Goal: Task Accomplishment & Management: Use online tool/utility

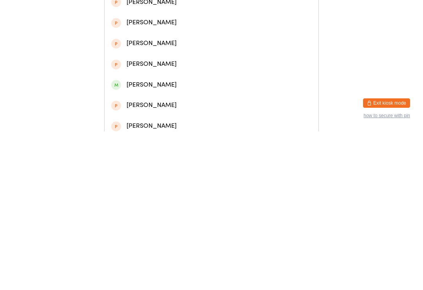
type input "[PERSON_NAME]"
click at [181, 35] on div "[PERSON_NAME]" at bounding box center [211, 36] width 200 height 11
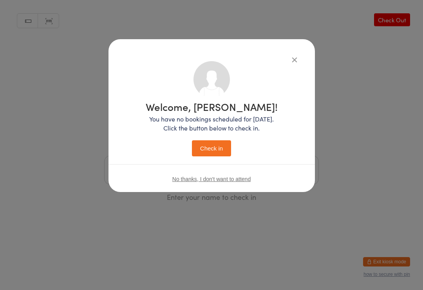
click at [204, 148] on button "Check in" at bounding box center [211, 148] width 39 height 16
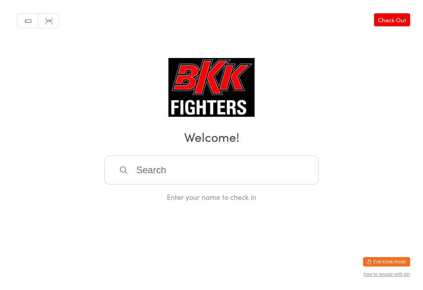
click at [215, 167] on input "search" at bounding box center [211, 169] width 215 height 29
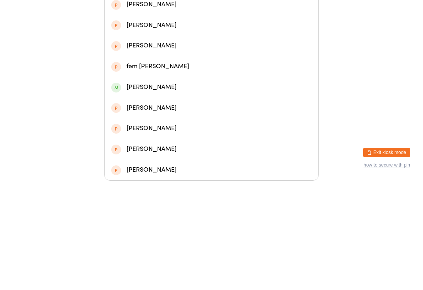
type input "Nam"
click at [195, 88] on div "[PERSON_NAME]" at bounding box center [211, 93] width 200 height 11
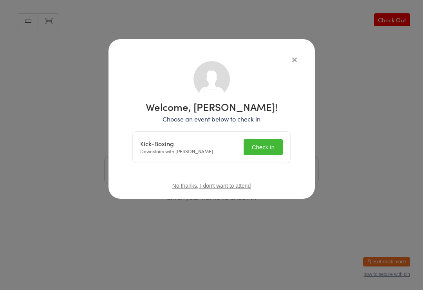
click at [264, 142] on button "Check in" at bounding box center [263, 147] width 39 height 16
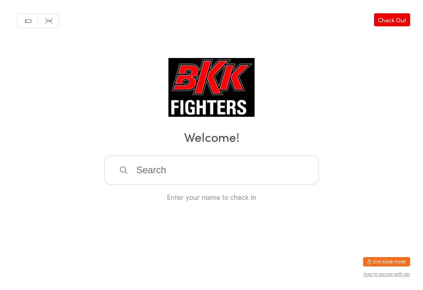
click at [295, 178] on input "search" at bounding box center [211, 169] width 215 height 29
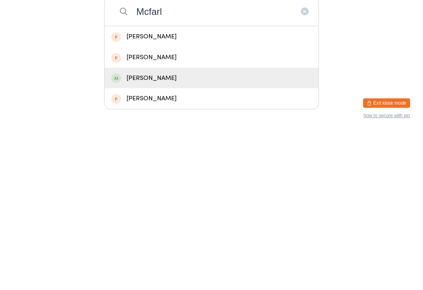
type input "Mcfarl"
click at [206, 231] on div "[PERSON_NAME]" at bounding box center [211, 236] width 200 height 11
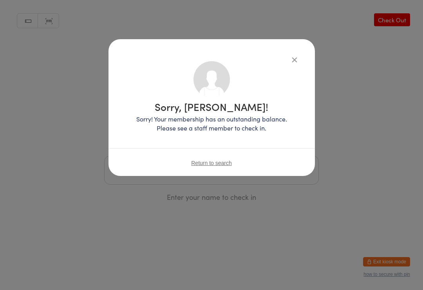
click at [284, 51] on div "Sorry, [PERSON_NAME]! Sorry! Your membership has an outstanding balance. Please…" at bounding box center [211, 107] width 206 height 137
click at [290, 63] on icon "button" at bounding box center [294, 59] width 9 height 9
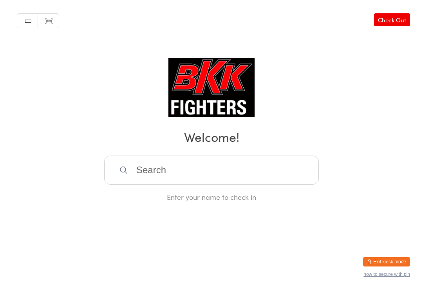
click at [220, 176] on input "search" at bounding box center [211, 169] width 215 height 29
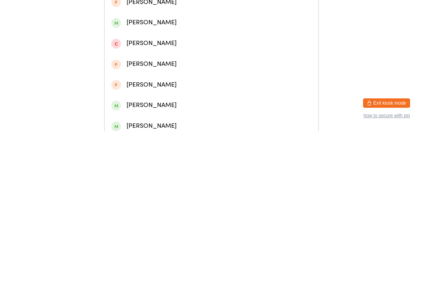
type input "[PERSON_NAME]"
click at [133, 34] on div "[PERSON_NAME]" at bounding box center [212, 36] width 214 height 21
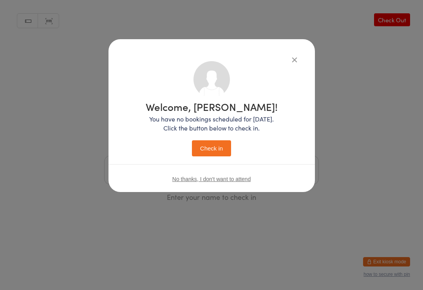
click at [212, 146] on button "Check in" at bounding box center [211, 148] width 39 height 16
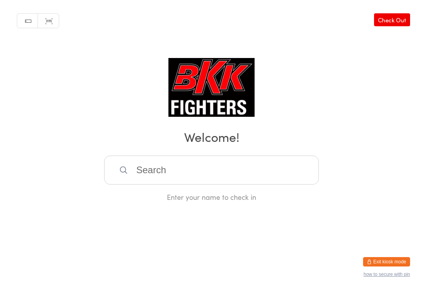
click at [211, 179] on input "search" at bounding box center [211, 169] width 215 height 29
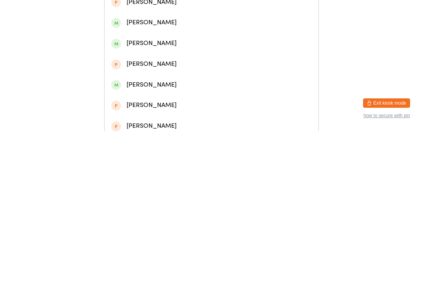
type input "[PERSON_NAME]"
click at [213, 42] on div "[PERSON_NAME]" at bounding box center [211, 36] width 200 height 11
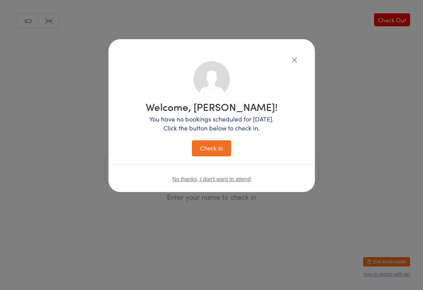
click at [217, 148] on button "Check in" at bounding box center [211, 148] width 39 height 16
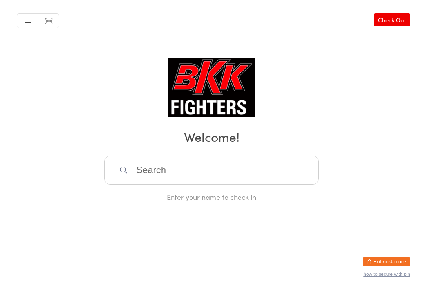
click at [248, 163] on input "search" at bounding box center [211, 169] width 215 height 29
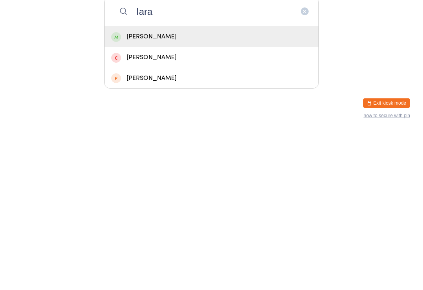
type input "Iara"
click at [160, 190] on div "[PERSON_NAME]" at bounding box center [211, 195] width 200 height 11
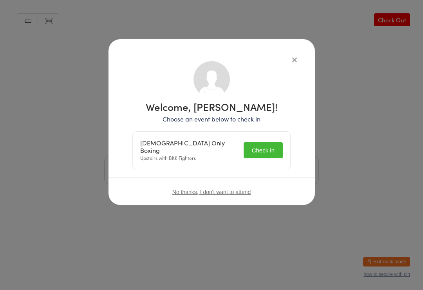
click at [266, 145] on button "Check in" at bounding box center [263, 150] width 39 height 16
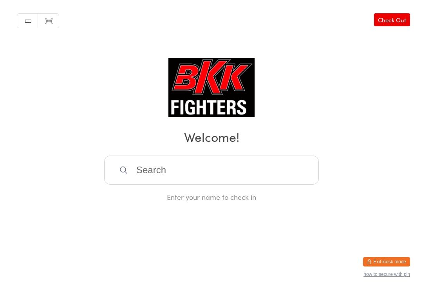
click at [159, 175] on input "search" at bounding box center [211, 169] width 215 height 29
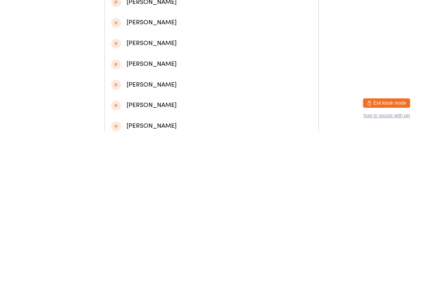
type input "Sarka k"
click at [181, 36] on div "[PERSON_NAME]" at bounding box center [211, 36] width 200 height 11
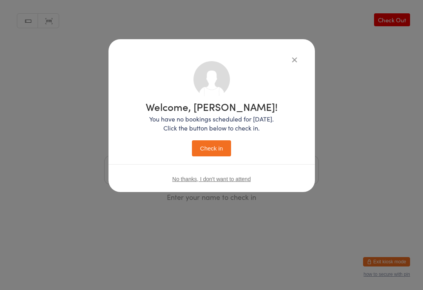
click at [217, 151] on button "Check in" at bounding box center [211, 148] width 39 height 16
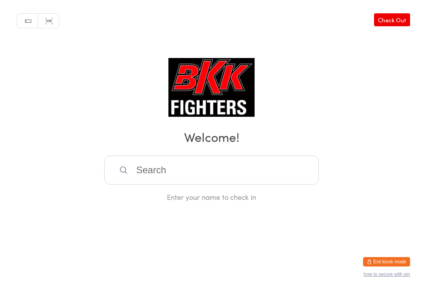
click at [182, 176] on input "search" at bounding box center [211, 169] width 215 height 29
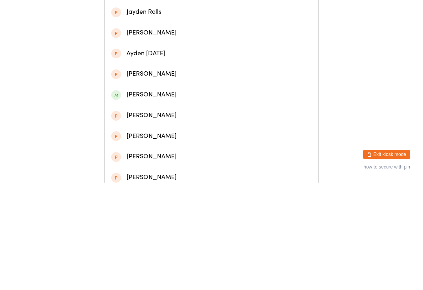
type input "Kayden"
click at [131, 42] on div "[PERSON_NAME]" at bounding box center [211, 36] width 200 height 11
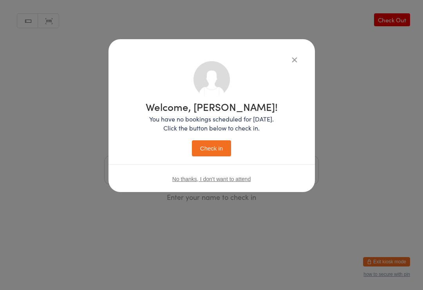
click at [207, 145] on button "Check in" at bounding box center [211, 148] width 39 height 16
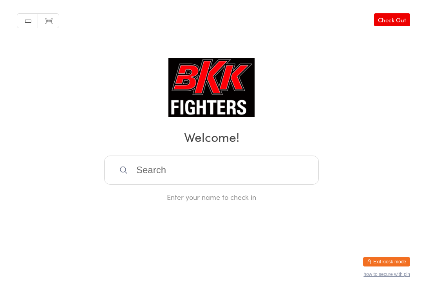
click at [139, 169] on input "search" at bounding box center [211, 169] width 215 height 29
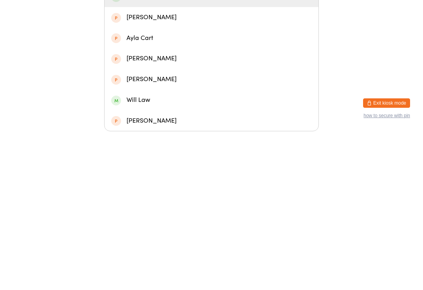
type input "Layla"
click at [135, 150] on div "[PERSON_NAME]" at bounding box center [211, 155] width 200 height 11
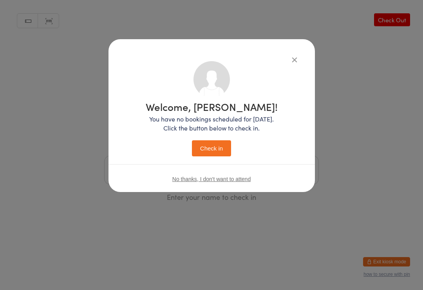
click at [208, 147] on button "Check in" at bounding box center [211, 148] width 39 height 16
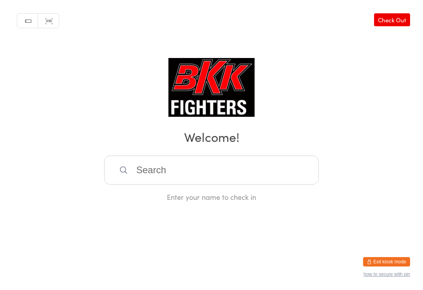
click at [147, 169] on input "search" at bounding box center [211, 169] width 215 height 29
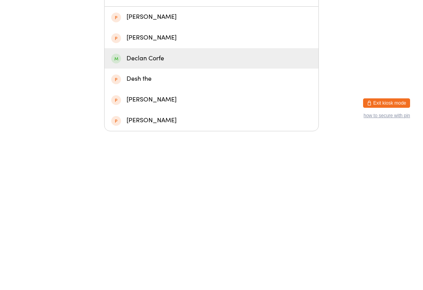
type input "Decl"
click at [133, 212] on div "Declan Corfe" at bounding box center [211, 217] width 200 height 11
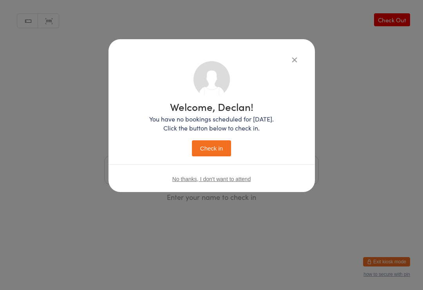
click at [206, 144] on button "Check in" at bounding box center [211, 148] width 39 height 16
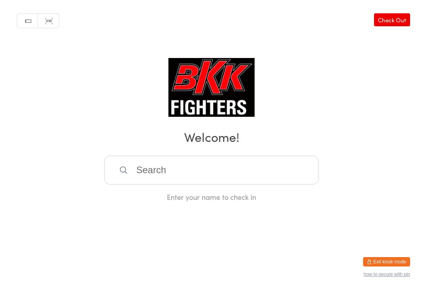
click at [398, 287] on html "You have now entered Kiosk Mode. Members will be able to check themselves in us…" at bounding box center [211, 145] width 423 height 290
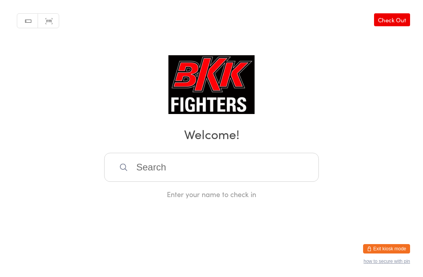
click at [161, 178] on input "search" at bounding box center [211, 167] width 215 height 29
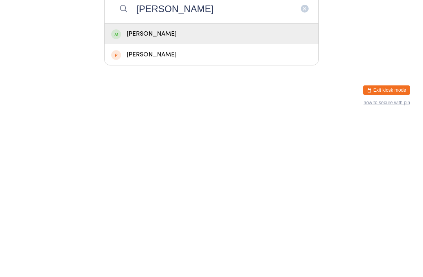
type input "[PERSON_NAME]"
click at [181, 182] on div "[PERSON_NAME]" at bounding box center [212, 192] width 214 height 21
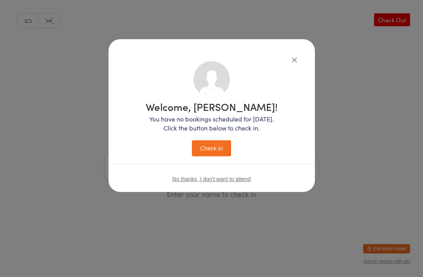
click at [209, 152] on button "Check in" at bounding box center [211, 148] width 39 height 16
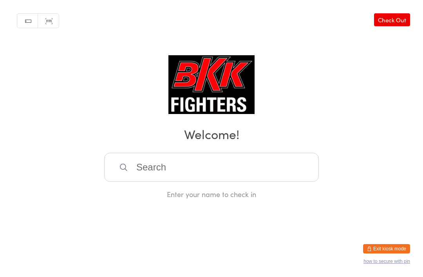
click at [192, 177] on input "search" at bounding box center [211, 167] width 215 height 29
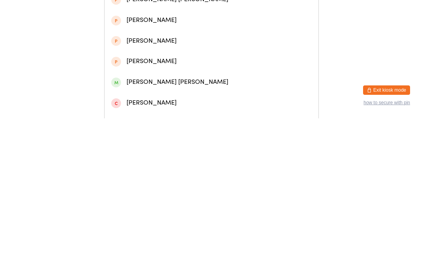
type input "[PERSON_NAME] be"
click at [178, 38] on div "[PERSON_NAME]" at bounding box center [211, 34] width 200 height 11
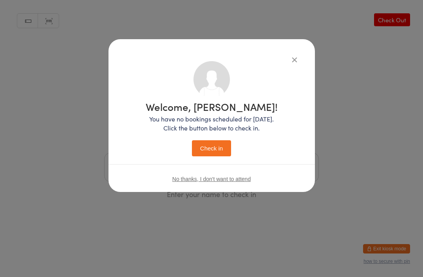
click at [218, 152] on button "Check in" at bounding box center [211, 148] width 39 height 16
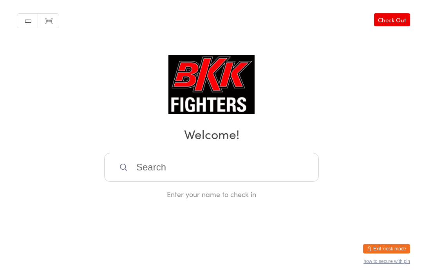
click at [179, 182] on input "search" at bounding box center [211, 167] width 215 height 29
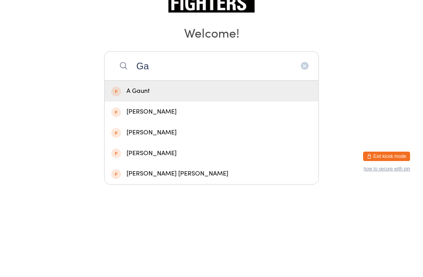
type input "G"
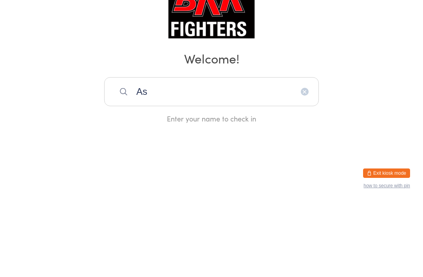
type input "Ash"
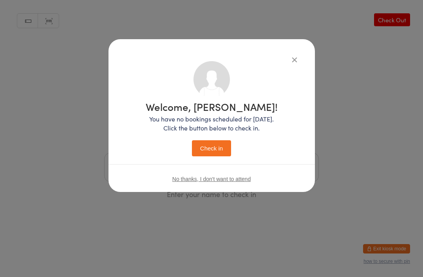
click at [298, 50] on div "Welcome, [PERSON_NAME]! You have no bookings scheduled for [DATE]. Click the bu…" at bounding box center [211, 115] width 206 height 153
click at [290, 57] on icon "button" at bounding box center [294, 59] width 9 height 9
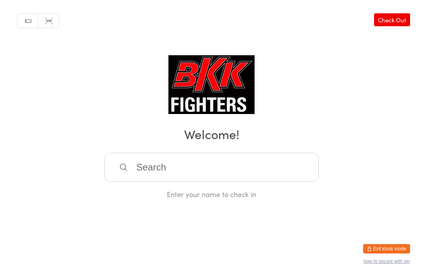
click at [212, 169] on input "search" at bounding box center [211, 167] width 215 height 29
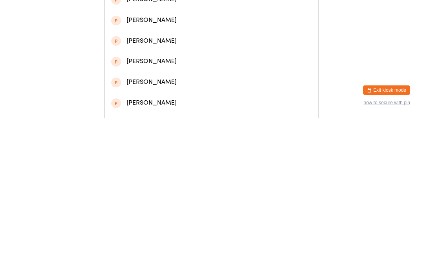
type input "Ash"
click at [210, 34] on div "[DEMOGRAPHIC_DATA][PERSON_NAME]" at bounding box center [211, 34] width 200 height 11
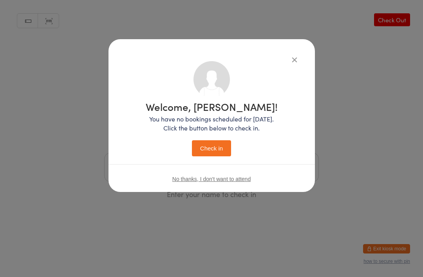
click at [215, 142] on button "Check in" at bounding box center [211, 148] width 39 height 16
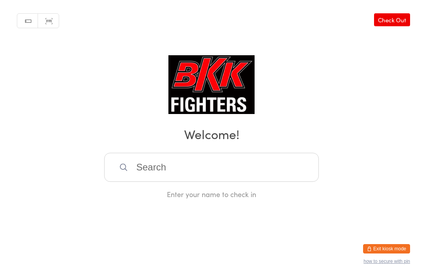
click at [235, 164] on input "search" at bounding box center [211, 167] width 215 height 29
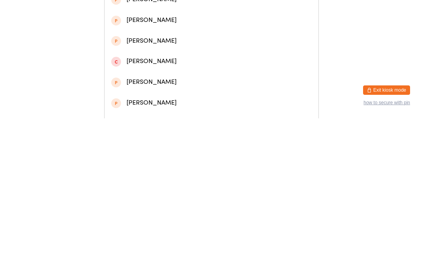
type input "[PERSON_NAME]"
click at [174, 38] on div "[PERSON_NAME]" at bounding box center [211, 34] width 200 height 11
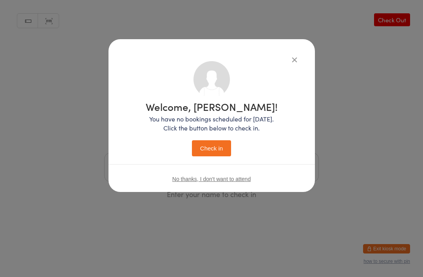
click at [215, 146] on button "Check in" at bounding box center [211, 148] width 39 height 16
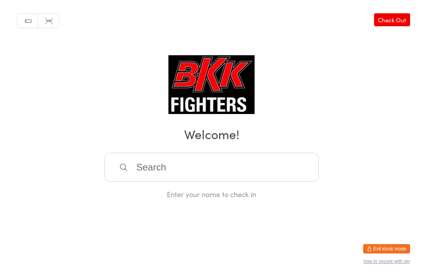
click at [163, 182] on input "search" at bounding box center [211, 167] width 215 height 29
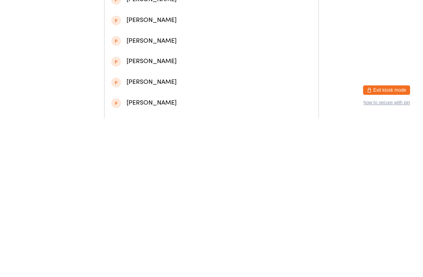
type input "[PERSON_NAME]"
click at [188, 39] on div "[PERSON_NAME]" at bounding box center [211, 34] width 200 height 11
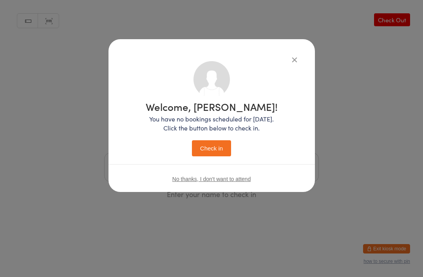
click at [212, 144] on button "Check in" at bounding box center [211, 148] width 39 height 16
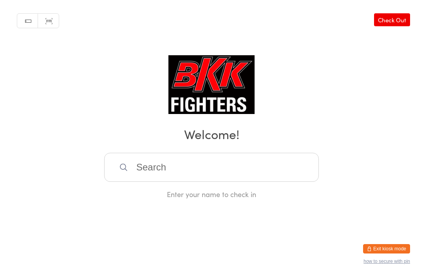
click at [219, 182] on input "search" at bounding box center [211, 167] width 215 height 29
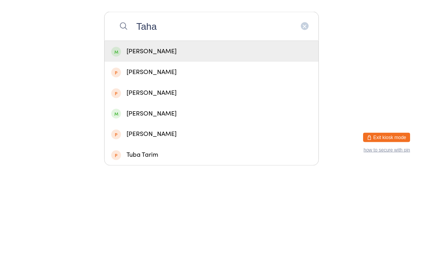
type input "Taha"
click at [143, 157] on div "[PERSON_NAME]" at bounding box center [211, 162] width 200 height 11
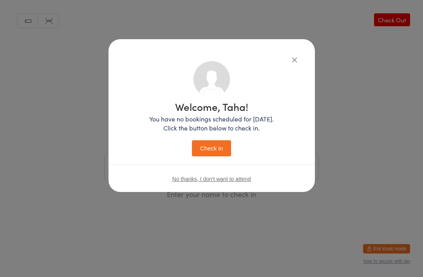
click at [208, 152] on button "Check in" at bounding box center [211, 148] width 39 height 16
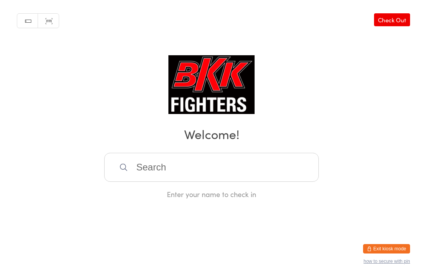
click at [196, 180] on input "search" at bounding box center [211, 167] width 215 height 29
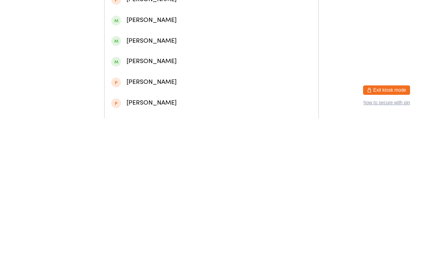
type input "[PERSON_NAME]"
click at [179, 59] on div "[PERSON_NAME]" at bounding box center [211, 54] width 200 height 11
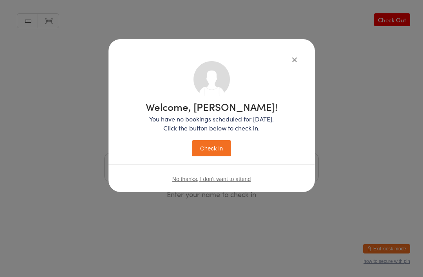
click at [213, 149] on button "Check in" at bounding box center [211, 148] width 39 height 16
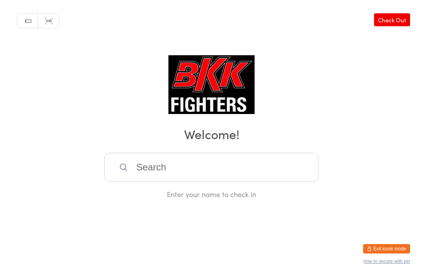
click at [140, 159] on input "search" at bounding box center [211, 167] width 215 height 29
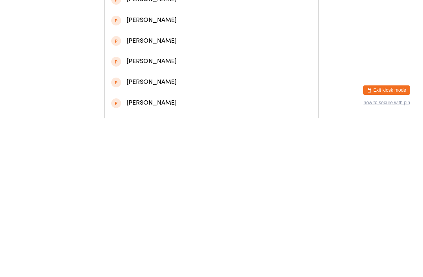
type input "Mark"
click at [148, 80] on div "[PERSON_NAME]" at bounding box center [211, 75] width 200 height 11
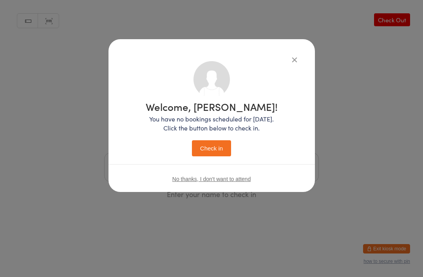
click at [214, 146] on button "Check in" at bounding box center [211, 148] width 39 height 16
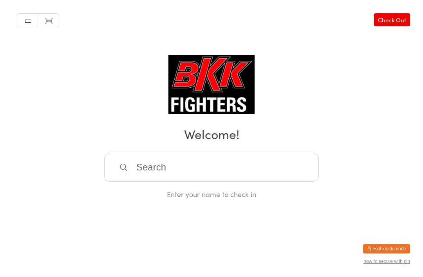
click at [268, 175] on input "search" at bounding box center [211, 167] width 215 height 29
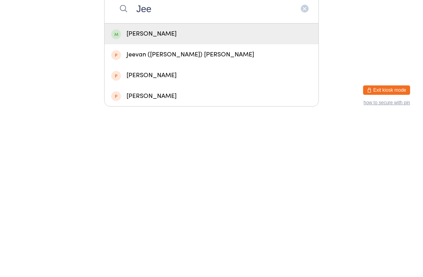
type input "Jee"
click at [217, 187] on div "[PERSON_NAME]" at bounding box center [211, 192] width 200 height 11
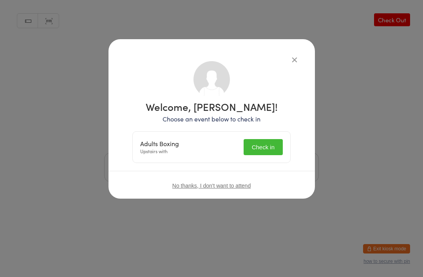
click at [265, 142] on button "Check in" at bounding box center [263, 147] width 39 height 16
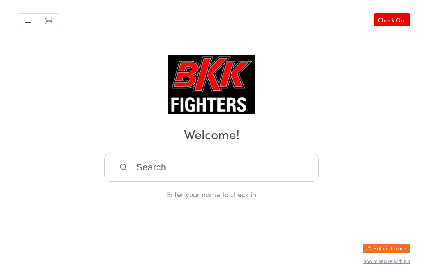
click at [190, 182] on input "search" at bounding box center [211, 167] width 215 height 29
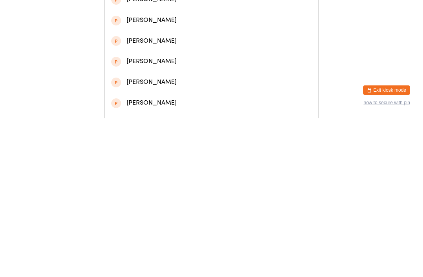
type input "Seamus ma"
click at [221, 39] on div "[PERSON_NAME]" at bounding box center [211, 34] width 200 height 11
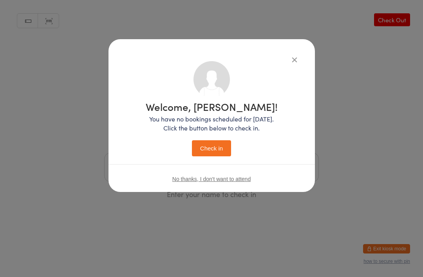
click at [222, 141] on button "Check in" at bounding box center [211, 148] width 39 height 16
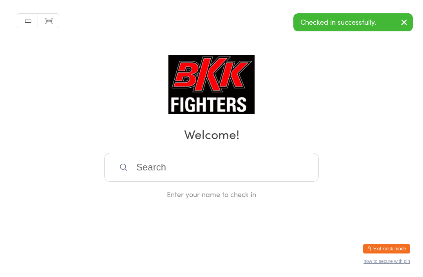
click at [252, 175] on input "search" at bounding box center [211, 167] width 215 height 29
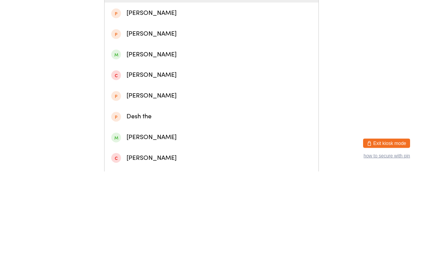
scroll to position [97, 0]
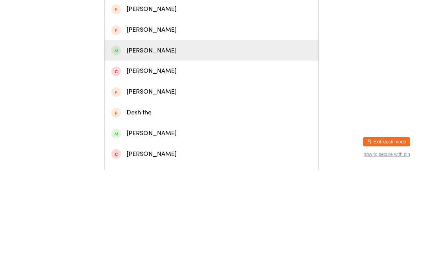
type input "Theo"
click at [160, 152] on div "[PERSON_NAME]" at bounding box center [211, 157] width 200 height 11
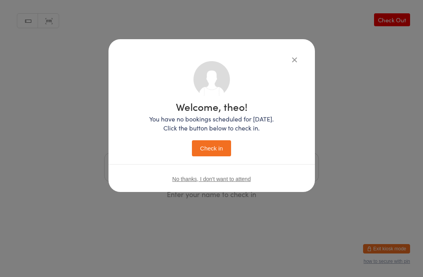
click at [221, 145] on button "Check in" at bounding box center [211, 148] width 39 height 16
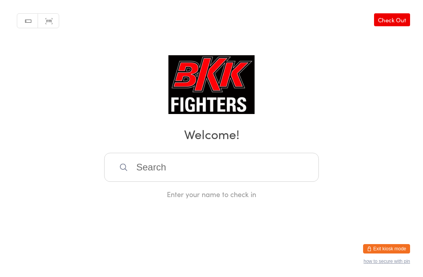
click at [166, 172] on input "search" at bounding box center [211, 167] width 215 height 29
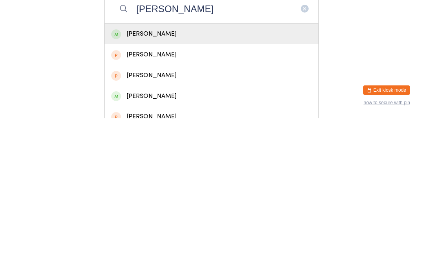
type input "[PERSON_NAME]"
click at [166, 187] on div "[PERSON_NAME]" at bounding box center [211, 192] width 200 height 11
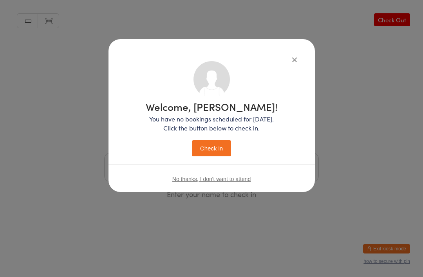
click at [218, 146] on button "Check in" at bounding box center [211, 148] width 39 height 16
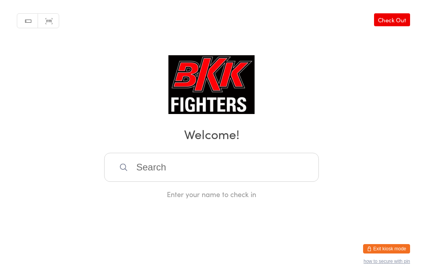
click at [260, 175] on input "search" at bounding box center [211, 167] width 215 height 29
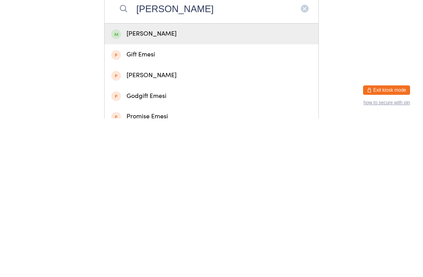
type input "[PERSON_NAME]"
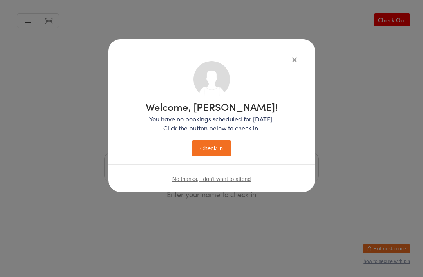
click at [227, 132] on p "You have no bookings scheduled for [DATE]. Click the button below to check in." at bounding box center [212, 123] width 132 height 18
click at [206, 145] on button "Check in" at bounding box center [211, 148] width 39 height 16
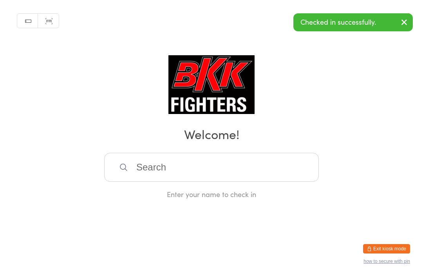
click at [156, 168] on input "search" at bounding box center [211, 167] width 215 height 29
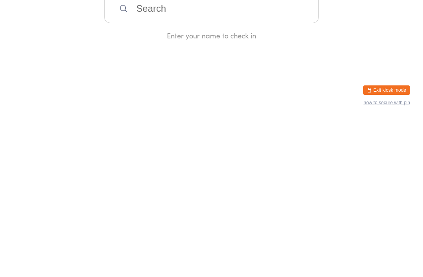
type input "L"
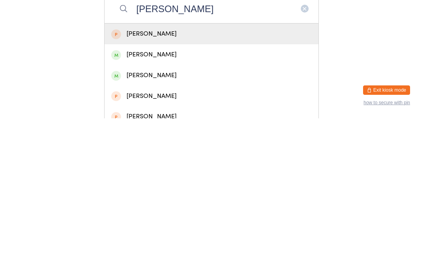
type input "[PERSON_NAME]"
click at [167, 229] on div "[PERSON_NAME]" at bounding box center [211, 234] width 200 height 11
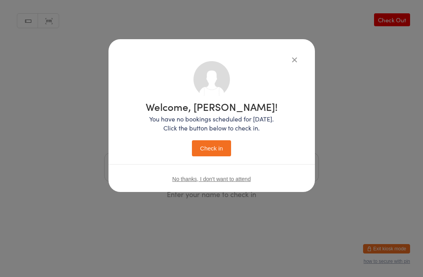
click at [213, 149] on button "Check in" at bounding box center [211, 148] width 39 height 16
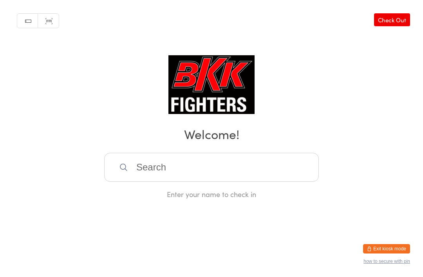
click at [218, 182] on input "search" at bounding box center [211, 167] width 215 height 29
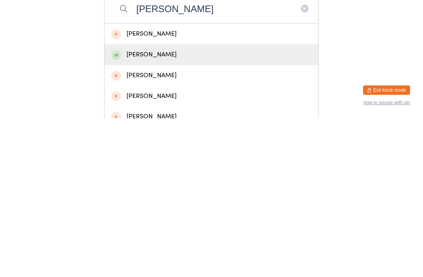
type input "[PERSON_NAME]"
click at [187, 203] on div "[PERSON_NAME]" at bounding box center [212, 213] width 214 height 21
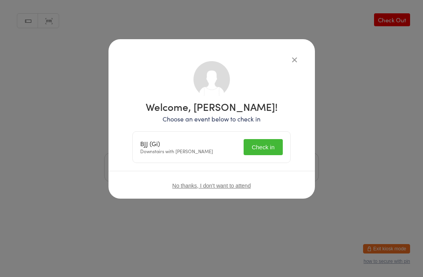
click at [257, 146] on button "Check in" at bounding box center [263, 147] width 39 height 16
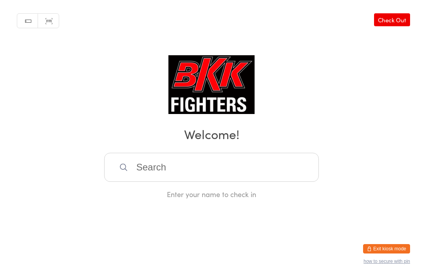
click at [181, 172] on input "search" at bounding box center [211, 167] width 215 height 29
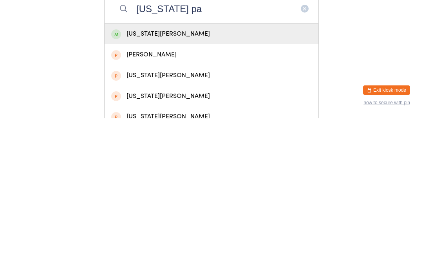
type input "[US_STATE] pa"
click at [176, 208] on div "[PERSON_NAME]" at bounding box center [211, 213] width 200 height 11
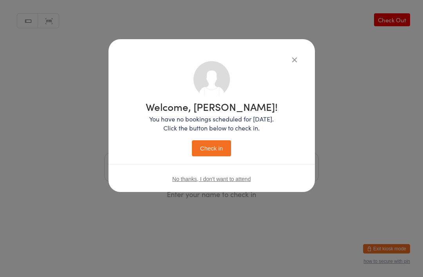
click at [295, 57] on button "button" at bounding box center [294, 59] width 9 height 9
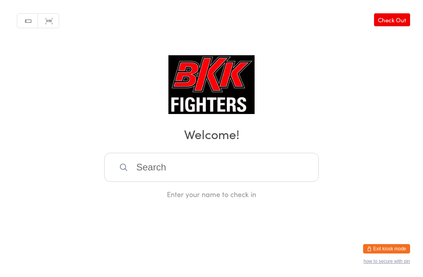
click at [184, 169] on input "search" at bounding box center [211, 167] width 215 height 29
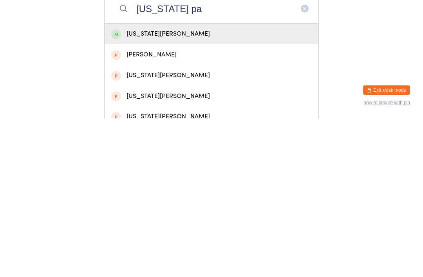
type input "[US_STATE] pa"
click at [173, 187] on div "[US_STATE][PERSON_NAME]" at bounding box center [211, 192] width 200 height 11
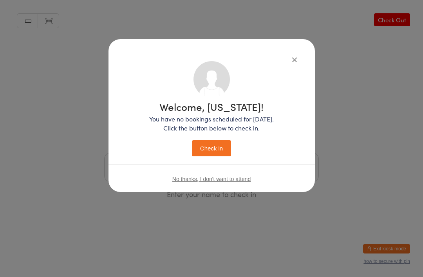
click at [211, 152] on button "Check in" at bounding box center [211, 148] width 39 height 16
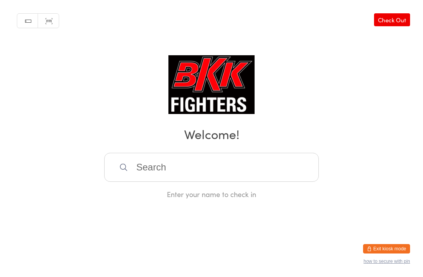
click at [263, 166] on input "search" at bounding box center [211, 167] width 215 height 29
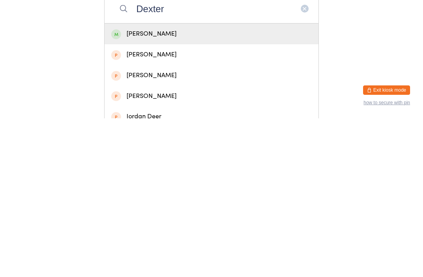
type input "Dexter"
click at [176, 187] on div "[PERSON_NAME]" at bounding box center [211, 192] width 200 height 11
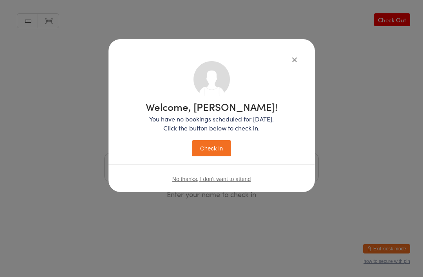
click at [208, 141] on button "Check in" at bounding box center [211, 148] width 39 height 16
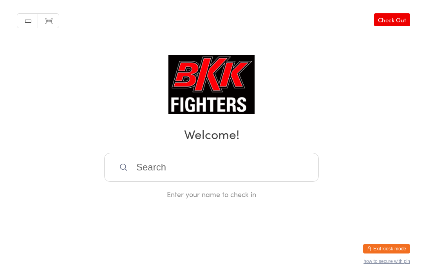
click at [158, 170] on input "search" at bounding box center [211, 167] width 215 height 29
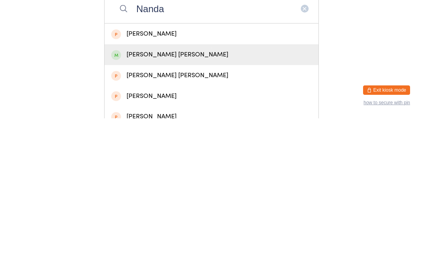
type input "Nanda"
click at [186, 208] on div "[PERSON_NAME] [PERSON_NAME]" at bounding box center [211, 213] width 200 height 11
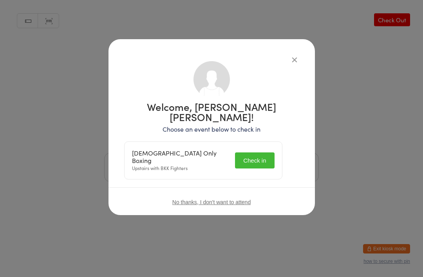
click at [254, 157] on button "Check in" at bounding box center [254, 160] width 39 height 16
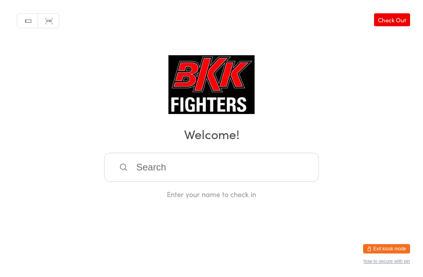
click at [242, 171] on input "search" at bounding box center [211, 167] width 215 height 29
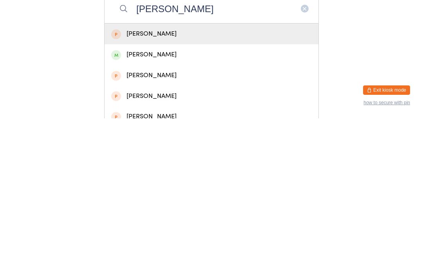
type input "[PERSON_NAME]"
click at [168, 208] on div "[PERSON_NAME]" at bounding box center [211, 213] width 200 height 11
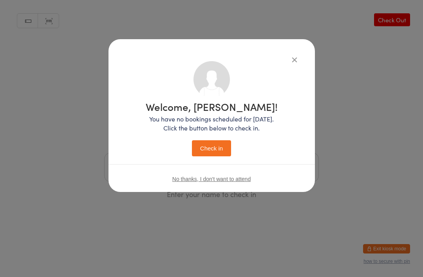
click at [223, 136] on div "Welcome, [PERSON_NAME]! You have no bookings scheduled for [DATE]. Click the bu…" at bounding box center [212, 128] width 132 height 55
click at [217, 148] on button "Check in" at bounding box center [211, 148] width 39 height 16
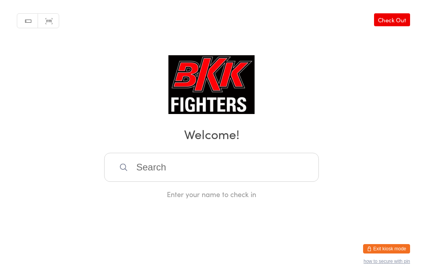
click at [256, 169] on input "search" at bounding box center [211, 167] width 215 height 29
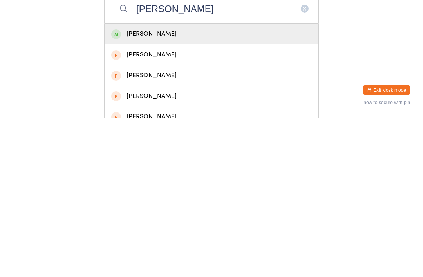
type input "[PERSON_NAME]"
click at [215, 182] on div "[PERSON_NAME]" at bounding box center [212, 192] width 214 height 21
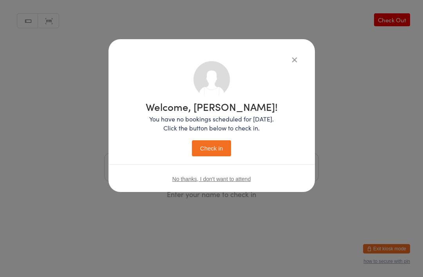
click at [217, 142] on button "Check in" at bounding box center [211, 148] width 39 height 16
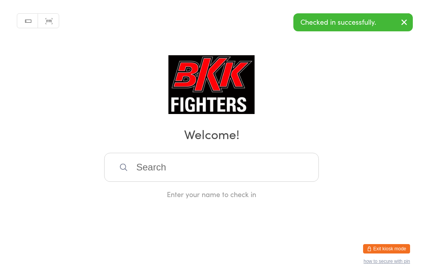
click at [302, 182] on input "search" at bounding box center [211, 167] width 215 height 29
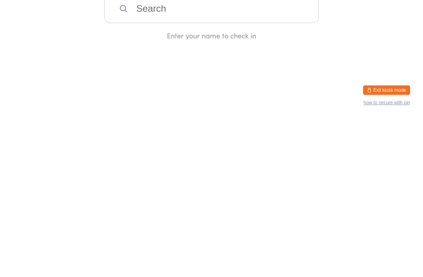
type input "L"
type input "Orael"
click at [204, 187] on div "Orael [PERSON_NAME]" at bounding box center [211, 192] width 200 height 11
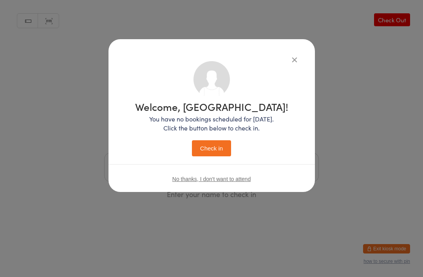
click at [219, 154] on button "Check in" at bounding box center [211, 148] width 39 height 16
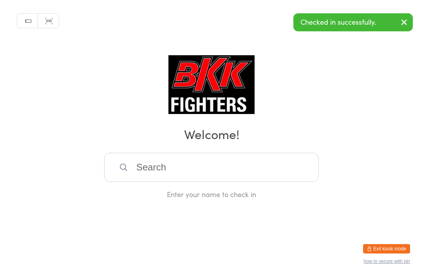
click at [235, 195] on div "Enter your name to check in" at bounding box center [211, 194] width 215 height 10
click at [224, 173] on input "search" at bounding box center [211, 167] width 215 height 29
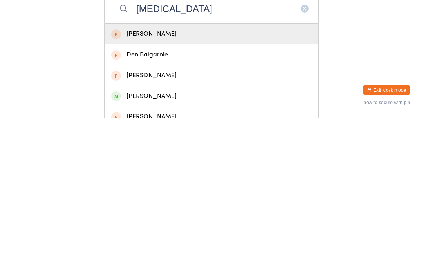
type input "[MEDICAL_DATA]"
click at [143, 249] on div "[PERSON_NAME]" at bounding box center [211, 254] width 200 height 11
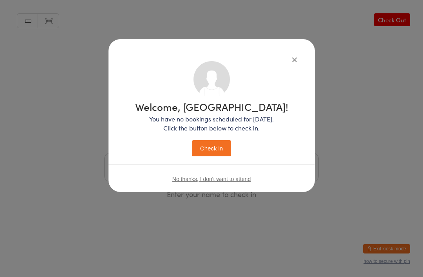
click at [220, 141] on button "Check in" at bounding box center [211, 148] width 39 height 16
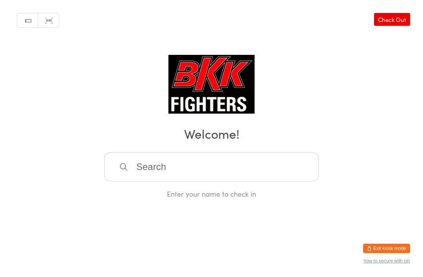
click at [162, 168] on input "search" at bounding box center [211, 167] width 215 height 29
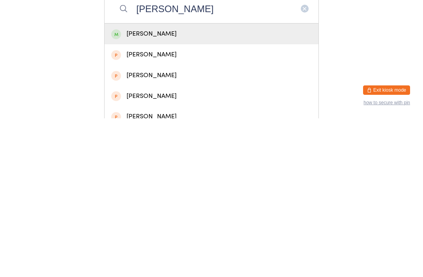
type input "[PERSON_NAME]"
click at [156, 187] on div "[PERSON_NAME]" at bounding box center [211, 192] width 200 height 11
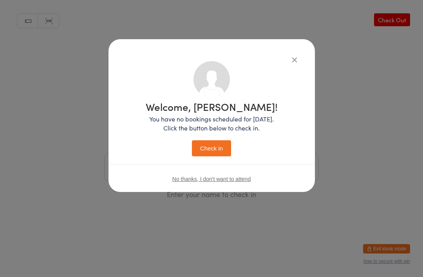
click at [212, 150] on button "Check in" at bounding box center [211, 148] width 39 height 16
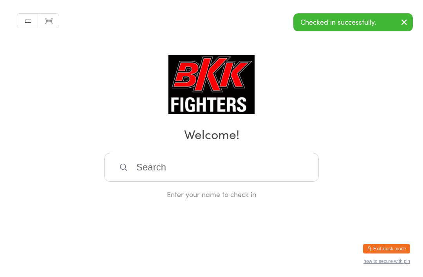
click at [202, 182] on input "search" at bounding box center [211, 167] width 215 height 29
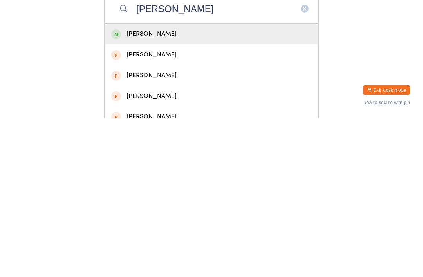
type input "[PERSON_NAME]"
click at [162, 187] on div "[PERSON_NAME]" at bounding box center [211, 192] width 200 height 11
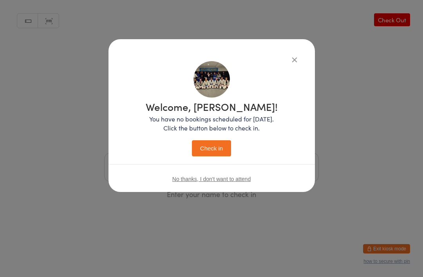
click at [211, 141] on button "Check in" at bounding box center [211, 148] width 39 height 16
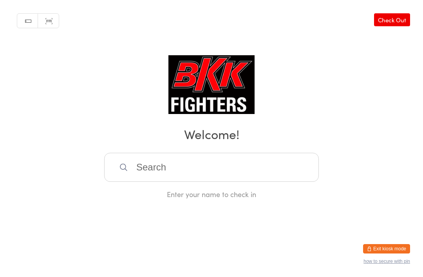
click at [167, 175] on input "search" at bounding box center [211, 167] width 215 height 29
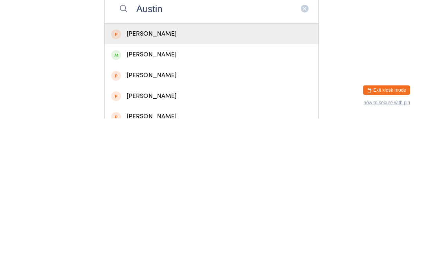
type input "Austin"
click at [145, 208] on div "[PERSON_NAME]" at bounding box center [211, 213] width 200 height 11
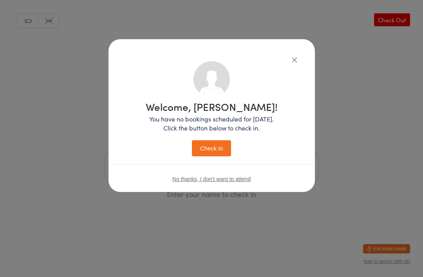
click at [216, 148] on button "Check in" at bounding box center [211, 148] width 39 height 16
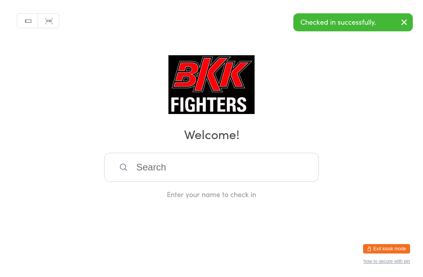
click at [132, 160] on input "search" at bounding box center [211, 167] width 215 height 29
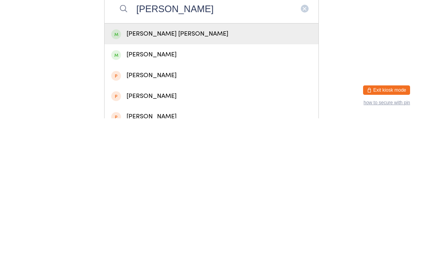
type input "[PERSON_NAME]"
click at [138, 208] on div "[PERSON_NAME]" at bounding box center [211, 213] width 200 height 11
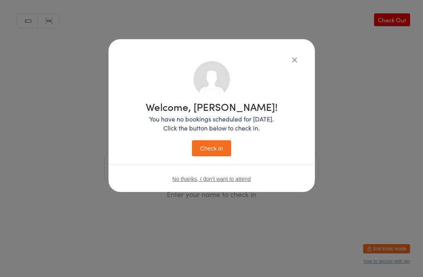
click at [202, 144] on button "Check in" at bounding box center [211, 148] width 39 height 16
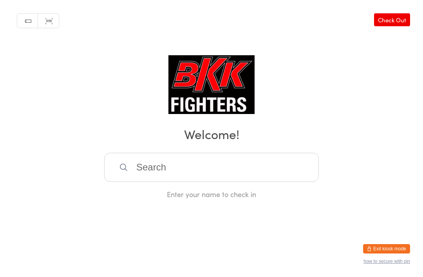
click at [298, 159] on input "search" at bounding box center [211, 167] width 215 height 29
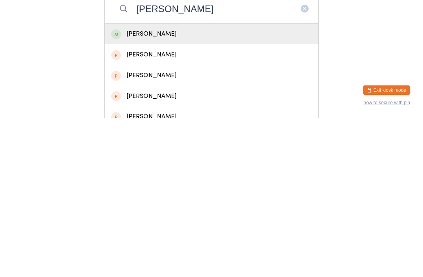
type input "[PERSON_NAME]"
click at [210, 182] on div "[PERSON_NAME]" at bounding box center [212, 192] width 214 height 21
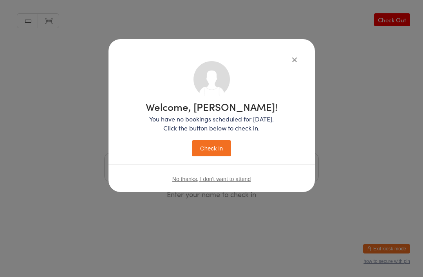
click at [205, 148] on button "Check in" at bounding box center [211, 148] width 39 height 16
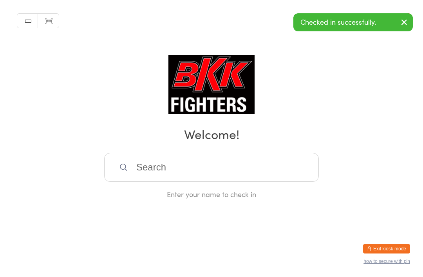
click at [292, 59] on div "Manual search Scanner input Check Out Welcome! Enter your name to check in" at bounding box center [211, 99] width 423 height 199
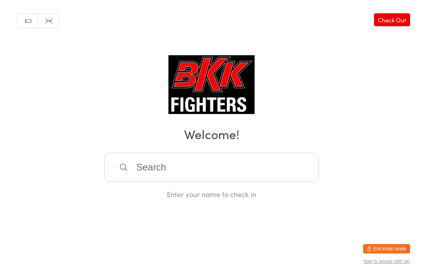
click at [188, 164] on input "search" at bounding box center [211, 167] width 215 height 29
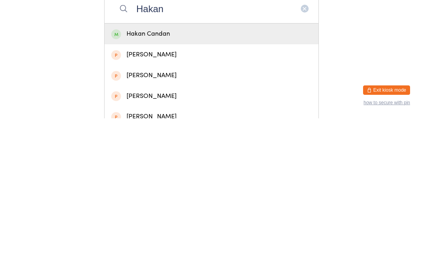
type input "Hakan"
click at [162, 187] on div "Hakan Candan" at bounding box center [211, 192] width 200 height 11
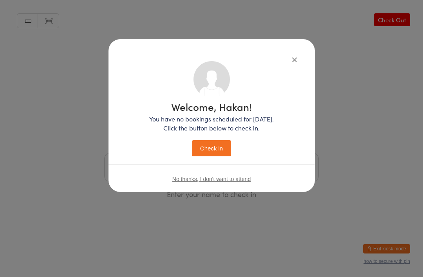
click at [210, 146] on button "Check in" at bounding box center [211, 148] width 39 height 16
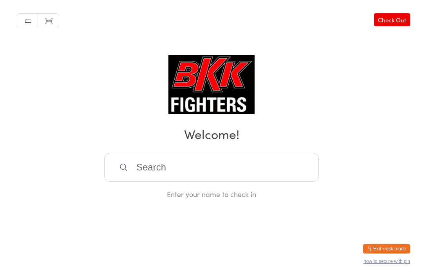
click at [154, 175] on input "search" at bounding box center [211, 167] width 215 height 29
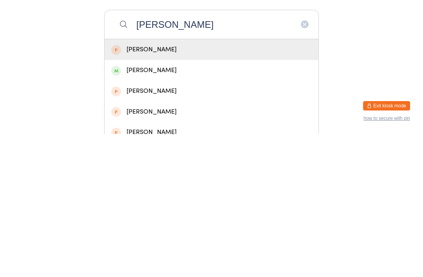
type input "[PERSON_NAME]"
click at [153, 187] on div "[PERSON_NAME]" at bounding box center [211, 192] width 200 height 11
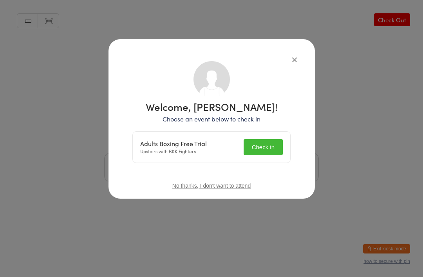
click at [255, 139] on button "Check in" at bounding box center [263, 147] width 39 height 16
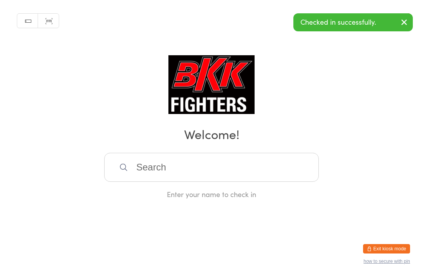
click at [223, 168] on input "search" at bounding box center [211, 167] width 215 height 29
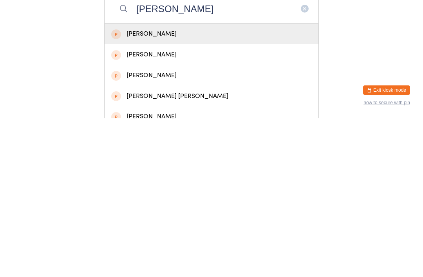
type input "[PERSON_NAME]"
click at [155, 229] on div "[PERSON_NAME]" at bounding box center [211, 234] width 200 height 11
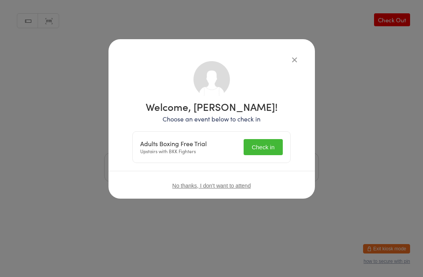
click at [259, 148] on button "Check in" at bounding box center [263, 147] width 39 height 16
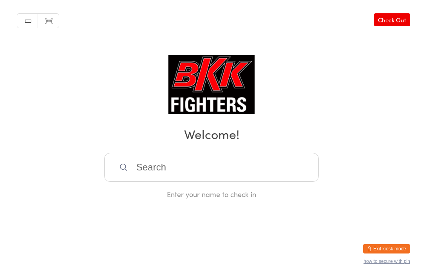
click at [202, 175] on input "search" at bounding box center [211, 167] width 215 height 29
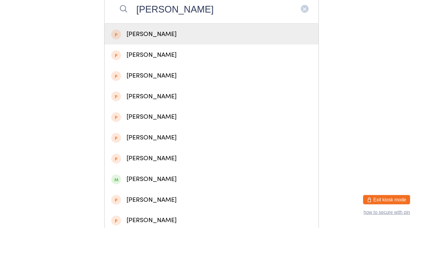
scroll to position [114, 0]
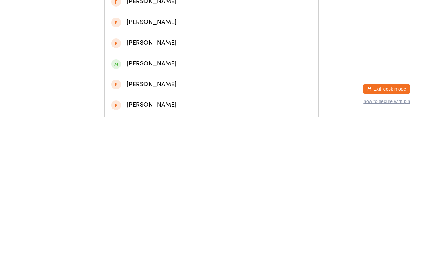
type input "[PERSON_NAME]"
click at [161, 218] on div "[PERSON_NAME]" at bounding box center [211, 223] width 200 height 11
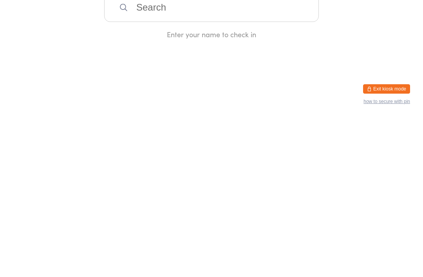
scroll to position [0, 0]
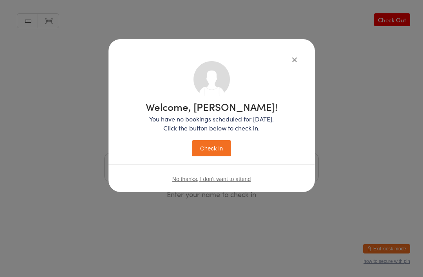
click at [214, 146] on button "Check in" at bounding box center [211, 148] width 39 height 16
